Goal: Check status: Check status

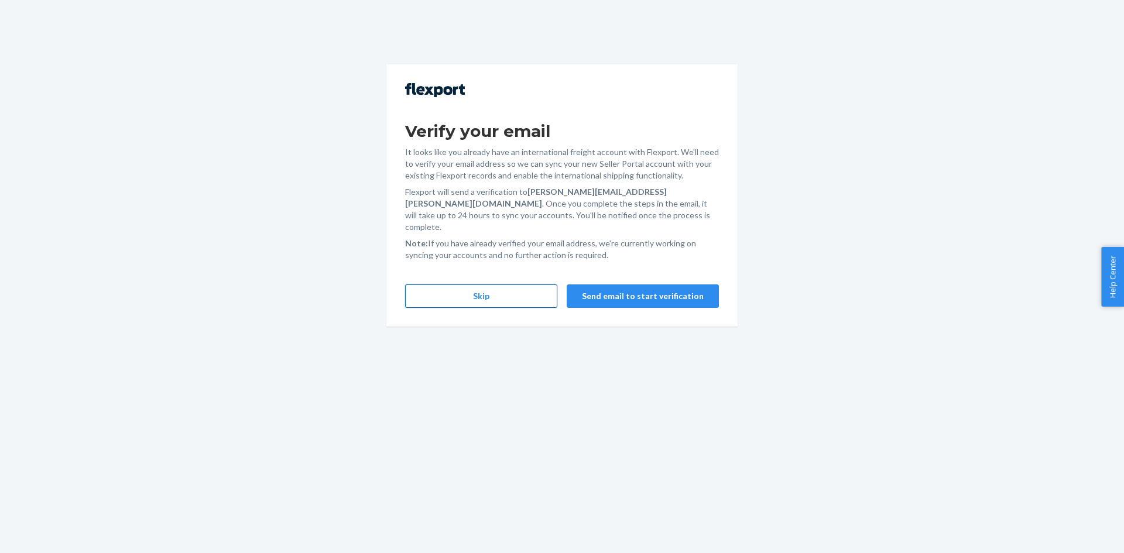
click at [493, 286] on button "Skip" at bounding box center [481, 295] width 152 height 23
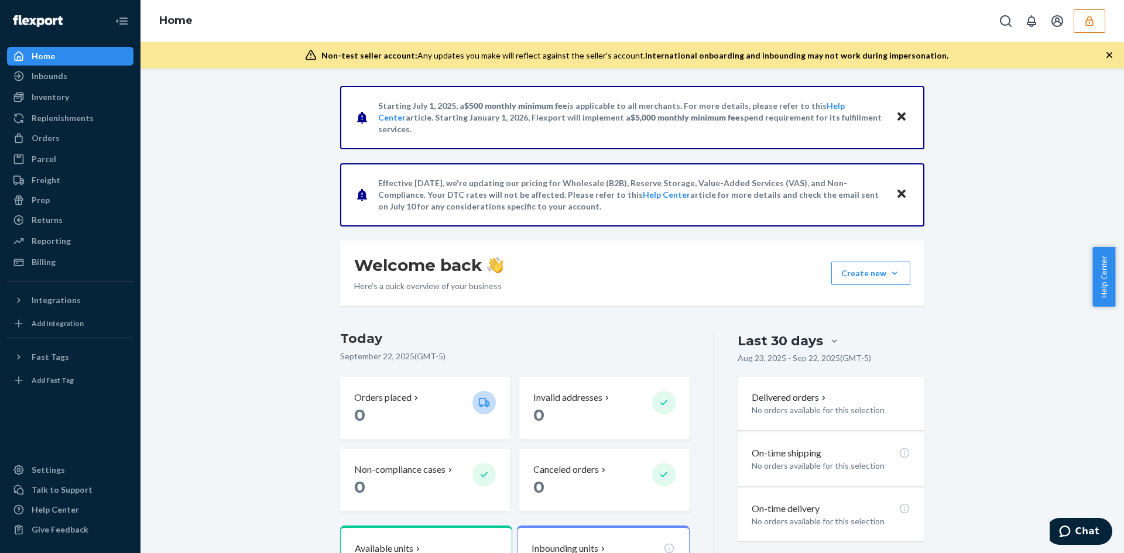
click at [1090, 23] on icon "button" at bounding box center [1089, 21] width 12 height 12
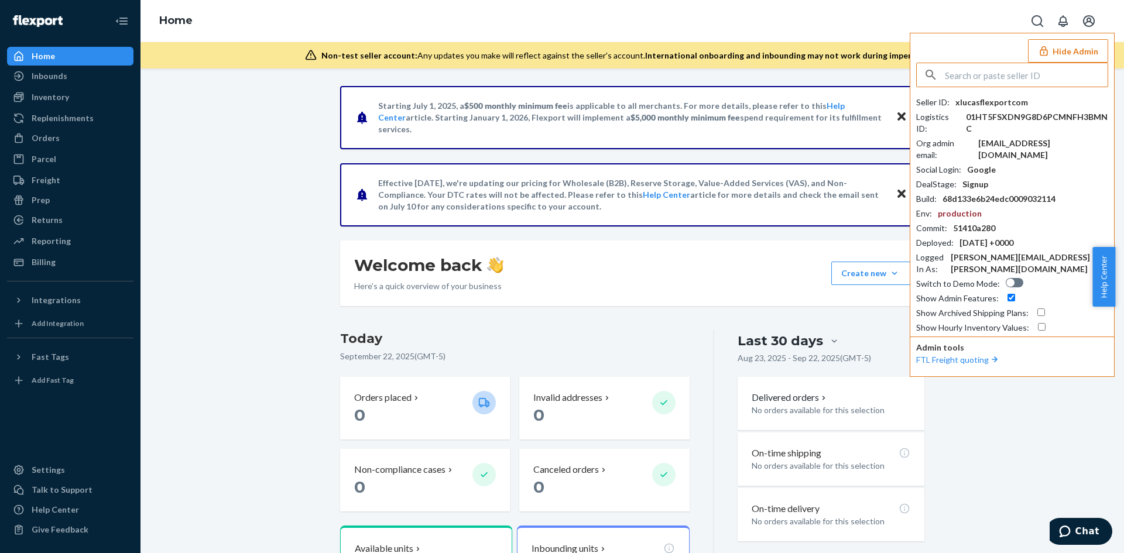
click at [1005, 77] on input "text" at bounding box center [1025, 74] width 163 height 23
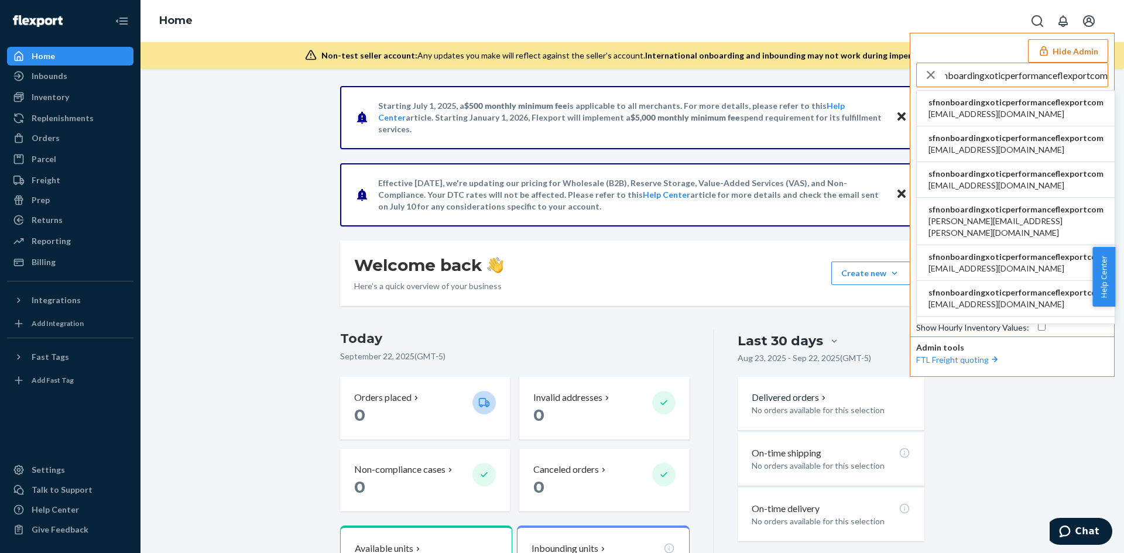
type input "sfnonboardingxoticperformanceflexportcom"
click at [981, 112] on span "[EMAIL_ADDRESS][DOMAIN_NAME]" at bounding box center [1015, 114] width 175 height 12
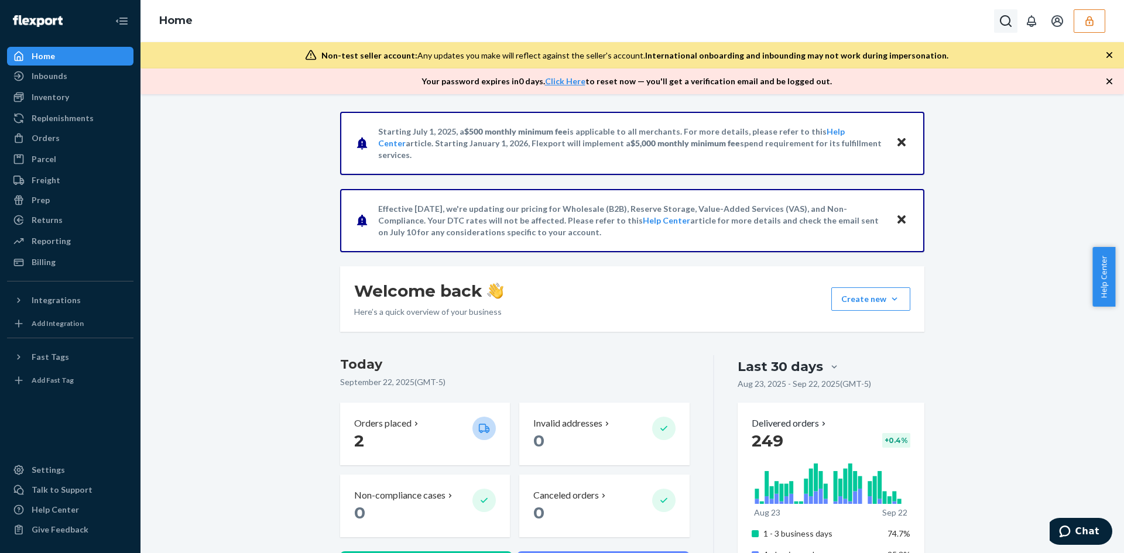
click at [1011, 22] on icon "Open Search Box" at bounding box center [1005, 21] width 14 height 14
click at [868, 22] on input "Search Input" at bounding box center [919, 21] width 144 height 12
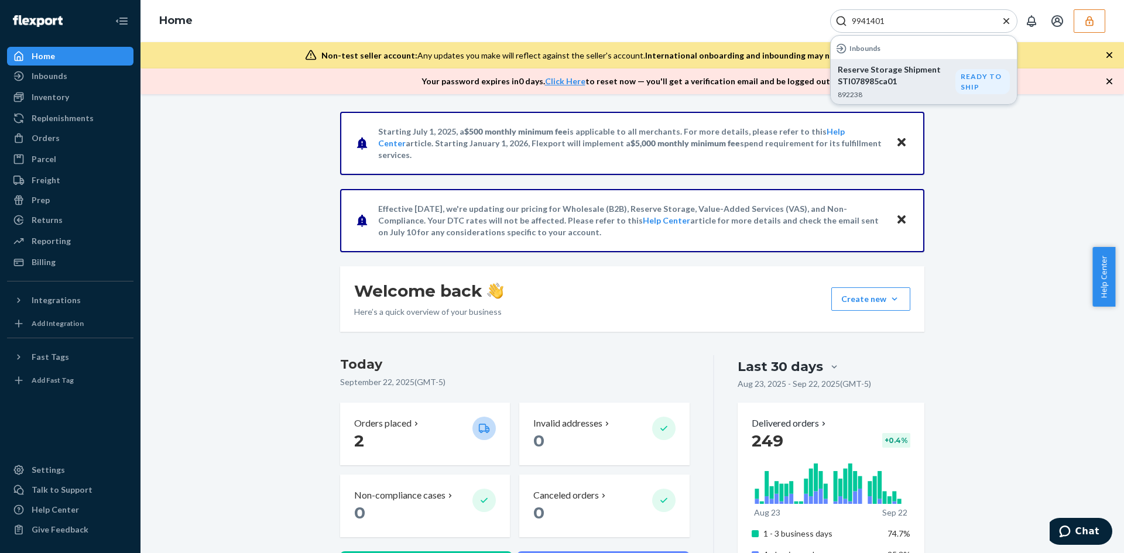
type input "9941401"
click at [907, 78] on p "Reserve Storage Shipment STI078985ca01" at bounding box center [896, 75] width 118 height 23
